Goal: Use online tool/utility: Use online tool/utility

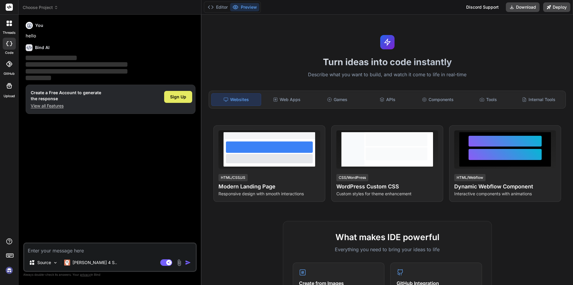
click at [171, 97] on span "Sign Up" at bounding box center [178, 97] width 16 height 6
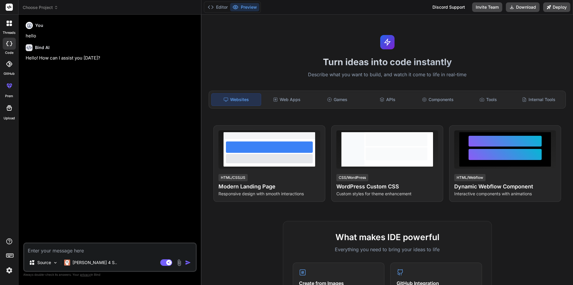
type textarea "x"
click at [94, 248] on textarea at bounding box center [110, 248] width 172 height 11
click at [86, 250] on textarea at bounding box center [110, 248] width 172 height 11
type textarea """
type textarea "x"
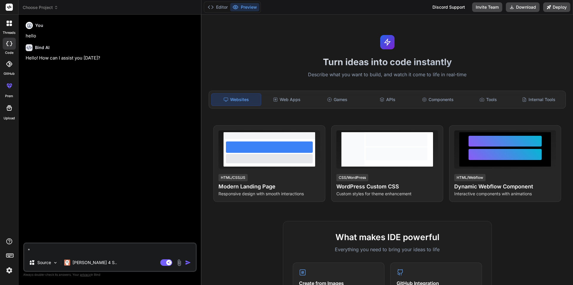
type textarea """"
type textarea "x"
paste textarea "public bool SendEmailAsync(MailData Mail_Data) { try { //var emailMessage = new…"
type textarea ""public bool SendEmailAsync(MailData Mail_Data) { try { //var emailMessage = ne…"
type textarea "x"
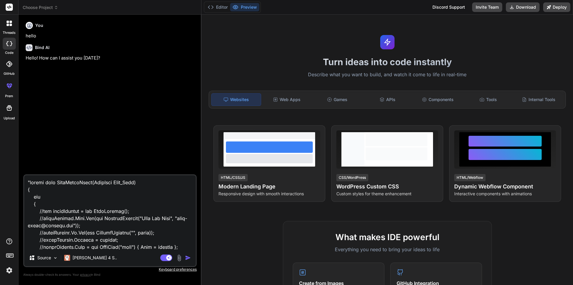
scroll to position [316, 0]
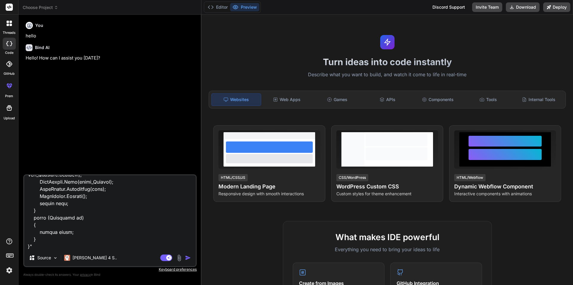
type textarea ""public bool SendEmailAsync(MailData Mail_Data) { try { //var emailMessage = ne…"
type textarea "x"
type textarea ""public bool SendEmailAsync(MailData Mail_Data) { try { //var emailMessage = ne…"
type textarea "x"
type textarea ""public bool SendEmailAsync(MailData Mail_Data) { try { //var emailMessage = ne…"
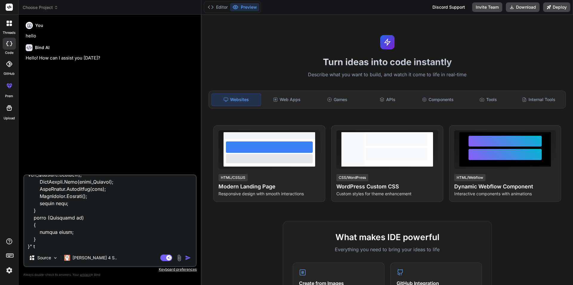
type textarea "x"
type textarea ""public bool SendEmailAsync(MailData Mail_Data) { try { //var emailMessage = ne…"
type textarea "x"
type textarea ""public bool SendEmailAsync(MailData Mail_Data) { try { //var emailMessage = ne…"
type textarea "x"
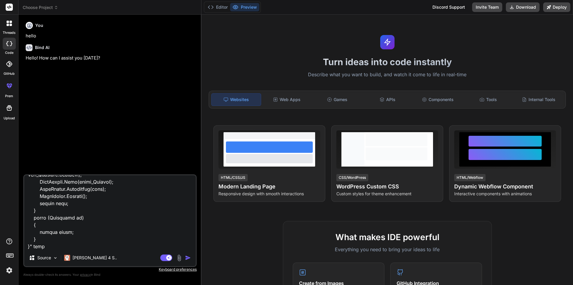
type textarea ""public bool SendEmailAsync(MailData Mail_Data) { try { //var emailMessage = ne…"
type textarea "x"
type textarea ""public bool SendEmailAsync(MailData Mail_Data) { try { //var emailMessage = ne…"
type textarea "x"
type textarea ""public bool SendEmailAsync(MailData Mail_Data) { try { //var emailMessage = ne…"
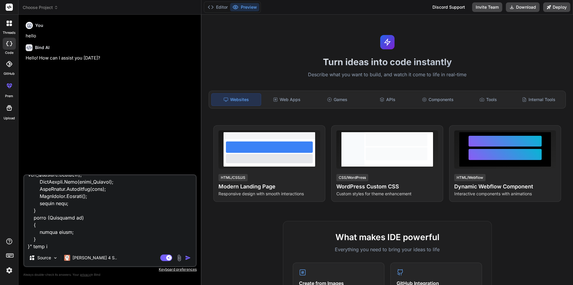
type textarea "x"
type textarea ""public bool SendEmailAsync(MailData Mail_Data) { try { //var emailMessage = ne…"
type textarea "x"
type textarea ""public bool SendEmailAsync(MailData Mail_Data) { try { //var emailMessage = ne…"
type textarea "x"
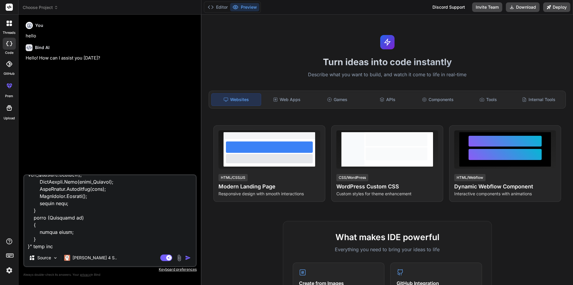
type textarea ""public bool SendEmailAsync(MailData Mail_Data) { try { //var emailMessage = ne…"
type textarea "x"
type textarea ""public bool SendEmailAsync(MailData Mail_Data) { try { //var emailMessage = ne…"
type textarea "x"
type textarea ""public bool SendEmailAsync(MailData Mail_Data) { try { //var emailMessage = ne…"
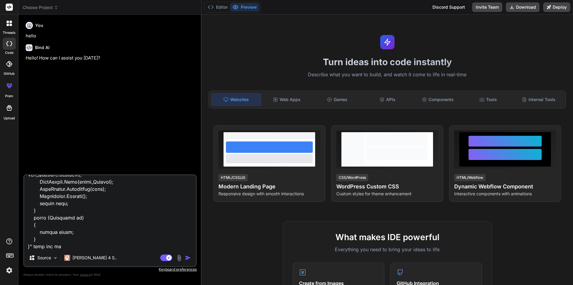
type textarea "x"
type textarea ""public bool SendEmailAsync(MailData Mail_Data) { try { //var emailMessage = ne…"
type textarea "x"
type textarea ""public bool SendEmailAsync(MailData Mail_Data) { try { //var emailMessage = ne…"
type textarea "x"
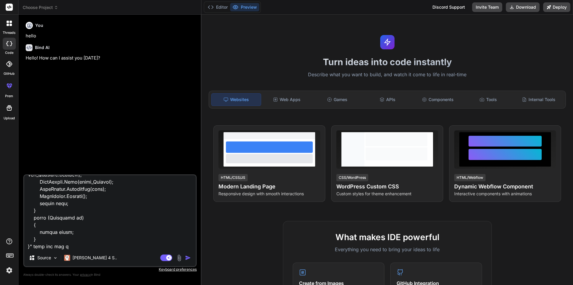
type textarea ""public bool SendEmailAsync(MailData Mail_Data) { try { //var emailMessage = ne…"
type textarea "x"
type textarea ""public bool SendEmailAsync(MailData Mail_Data) { try { //var emailMessage = ne…"
type textarea "x"
type textarea ""public bool SendEmailAsync(MailData Mail_Data) { try { //var emailMessage = ne…"
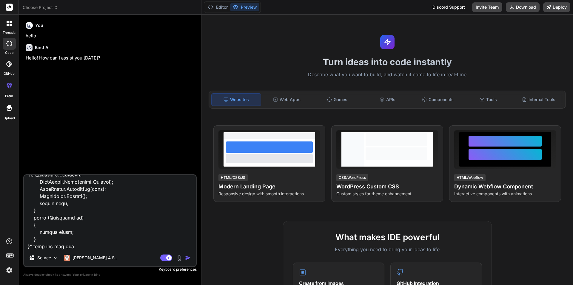
type textarea "x"
type textarea ""public bool SendEmailAsync(MailData Mail_Data) { try { //var emailMessage = ne…"
type textarea "x"
type textarea ""public bool SendEmailAsync(MailData Mail_Data) { try { //var emailMessage = ne…"
type textarea "x"
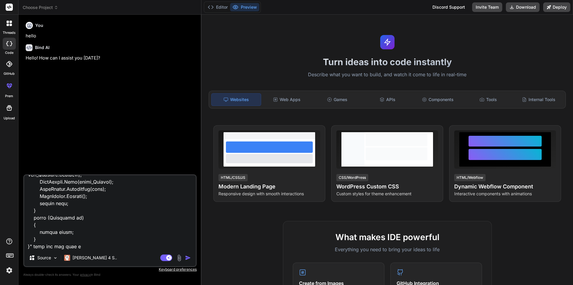
type textarea ""public bool SendEmailAsync(MailData Mail_Data) { try { //var emailMessage = ne…"
type textarea "x"
type textarea ""public bool SendEmailAsync(MailData Mail_Data) { try { //var emailMessage = ne…"
type textarea "x"
type textarea ""public bool SendEmailAsync(MailData Mail_Data) { try { //var emailMessage = ne…"
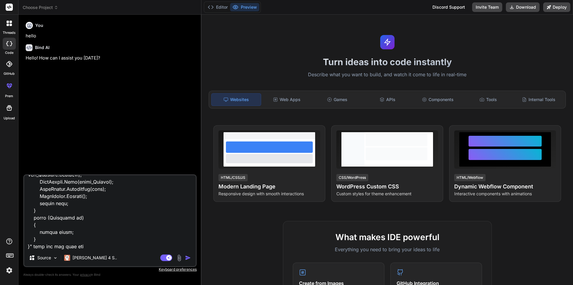
type textarea "x"
type textarea ""public bool SendEmailAsync(MailData Mail_Data) { try { //var emailMessage = ne…"
type textarea "x"
type textarea ""public bool SendEmailAsync(MailData Mail_Data) { try { //var emailMessage = ne…"
type textarea "x"
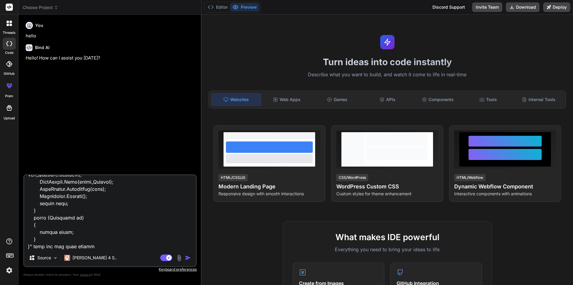
type textarea ""public bool SendEmailAsync(MailData Mail_Data) { try { //var emailMessage = ne…"
type textarea "x"
type textarea ""public bool SendEmailAsync(MailData Mail_Data) { try { //var emailMessage = ne…"
type textarea "x"
type textarea ""public bool SendEmailAsync(MailData Mail_Data) { try { //var emailMessage = ne…"
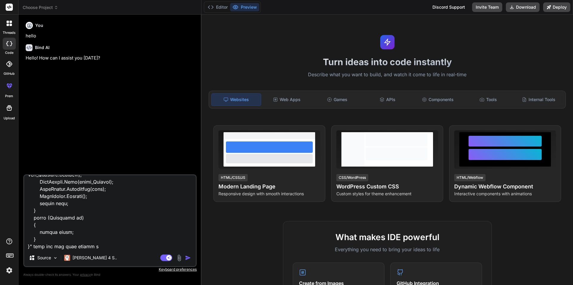
type textarea "x"
type textarea ""public bool SendEmailAsync(MailData Mail_Data) { try { //var emailMessage = ne…"
type textarea "x"
type textarea ""public bool SendEmailAsync(MailData Mail_Data) { try { //var emailMessage = ne…"
type textarea "x"
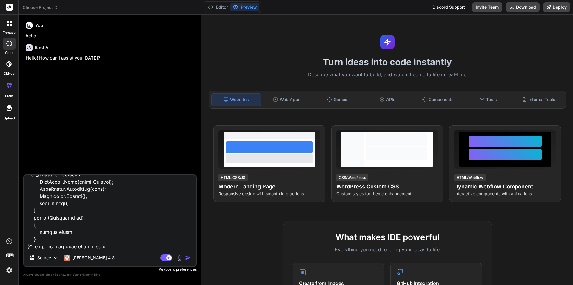
type textarea ""public bool SendEmailAsync(MailData Mail_Data) { try { //var emailMessage = ne…"
type textarea "x"
type textarea ""public bool SendEmailAsync(MailData Mail_Data) { try { //var emailMessage = ne…"
type textarea "x"
type textarea ""public bool SendEmailAsync(MailData Mail_Data) { try { //var emailMessage = ne…"
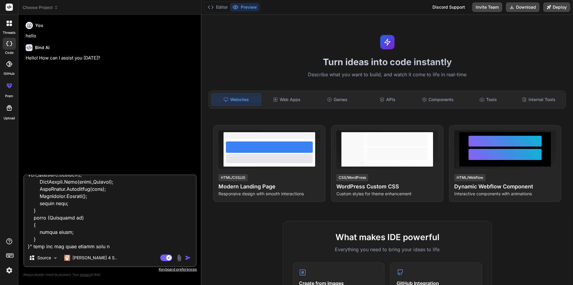
type textarea "x"
type textarea ""public bool SendEmailAsync(MailData Mail_Data) { try { //var emailMessage = ne…"
type textarea "x"
type textarea ""public bool SendEmailAsync(MailData Mail_Data) { try { //var emailMessage = ne…"
type textarea "x"
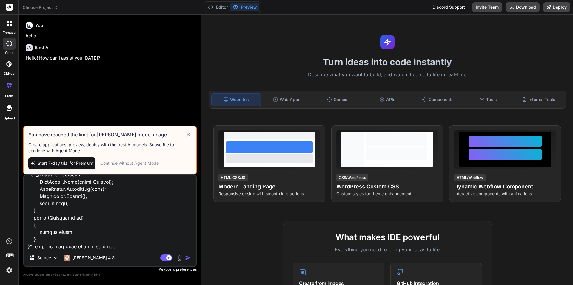
type textarea ""public bool SendEmailAsync(MailData Mail_Data) { try { //var emailMessage = ne…"
click at [132, 163] on div "Continue without Agent Mode" at bounding box center [129, 163] width 59 height 6
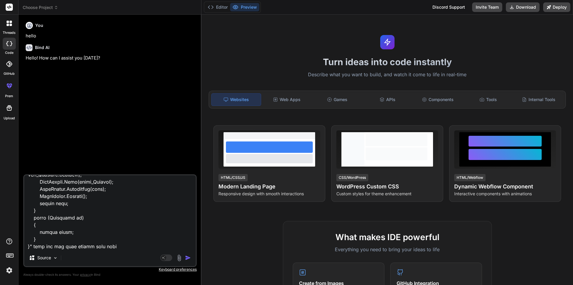
click at [185, 259] on div "Agent Mode. When this toggle is activated, AI automatically makes decisions, re…" at bounding box center [176, 257] width 34 height 7
click at [185, 258] on img "button" at bounding box center [188, 257] width 6 height 6
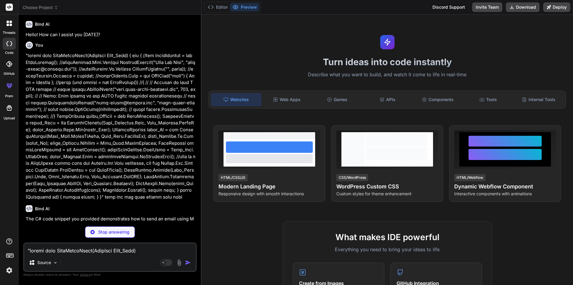
scroll to position [23, 0]
type textarea "x"
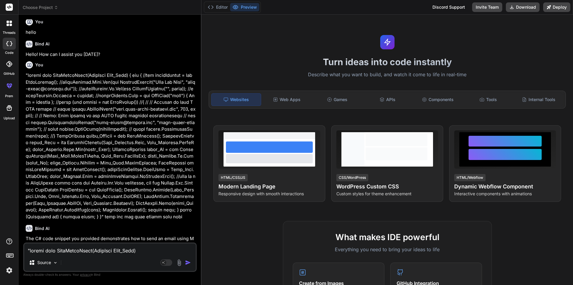
scroll to position [0, 0]
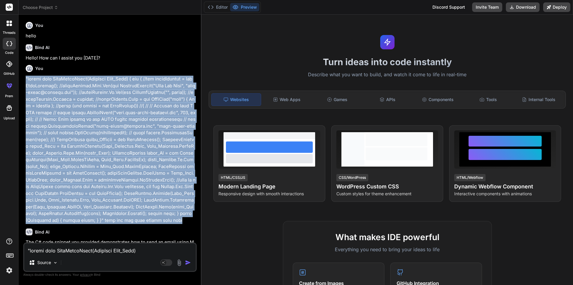
drag, startPoint x: 197, startPoint y: 220, endPoint x: 21, endPoint y: 80, distance: 224.9
click at [21, 80] on div "Bind AI Web Search Created with Pixso. Code Generator You hello Bind AI Hello! …" at bounding box center [110, 150] width 183 height 270
copy p ""public bool SendEmailAsync(MailData Mail_Data) { try { //var emailMessage = ne…"
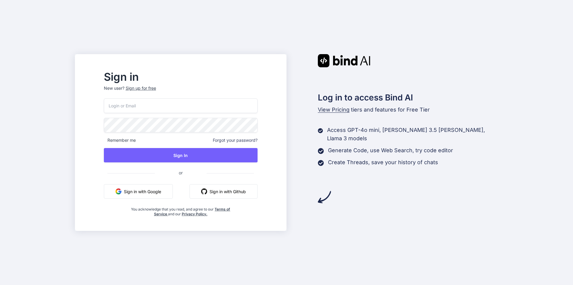
click at [167, 102] on input "email" at bounding box center [181, 105] width 154 height 15
type input "happyfreefire2222@gmail.com"
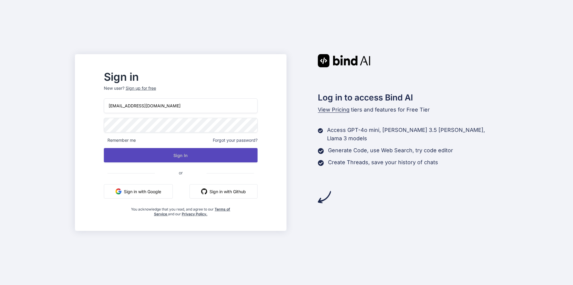
click at [177, 153] on button "Sign In" at bounding box center [181, 155] width 154 height 14
